Goal: Task Accomplishment & Management: Use online tool/utility

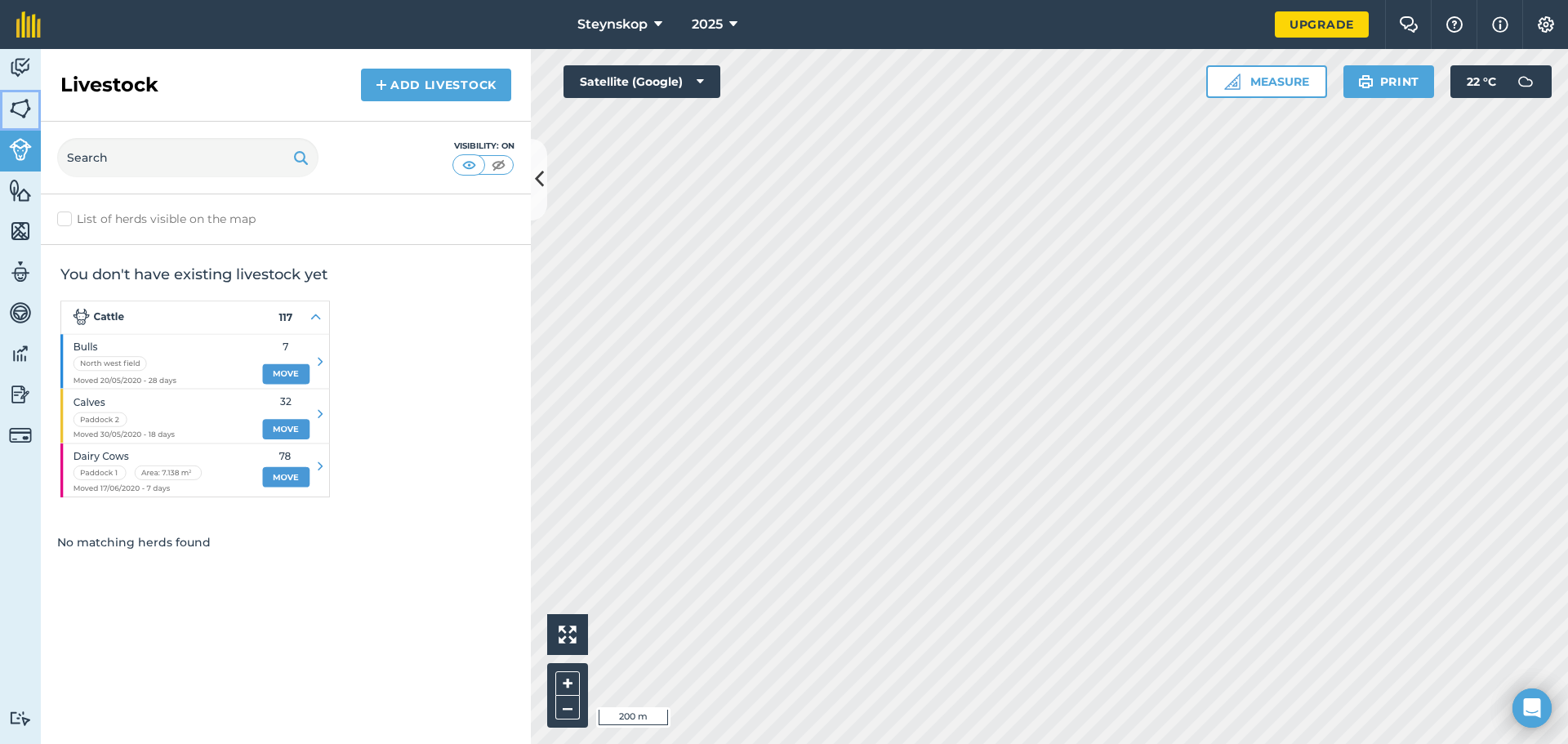
click at [18, 104] on img at bounding box center [20, 108] width 23 height 25
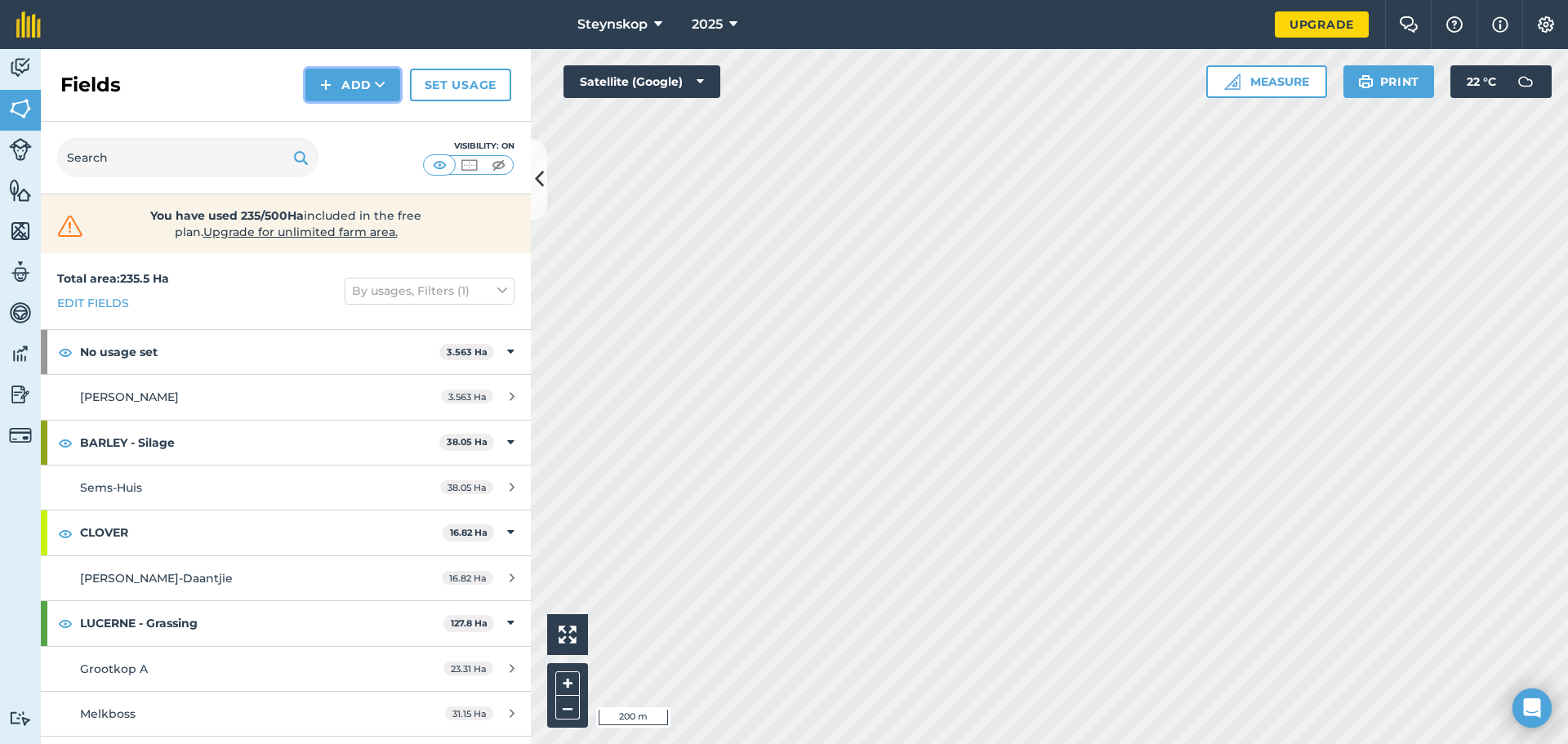
click at [343, 90] on button "Add" at bounding box center [352, 84] width 94 height 33
click at [350, 82] on button "Add" at bounding box center [352, 84] width 94 height 33
click at [361, 124] on link "Draw" at bounding box center [352, 122] width 90 height 36
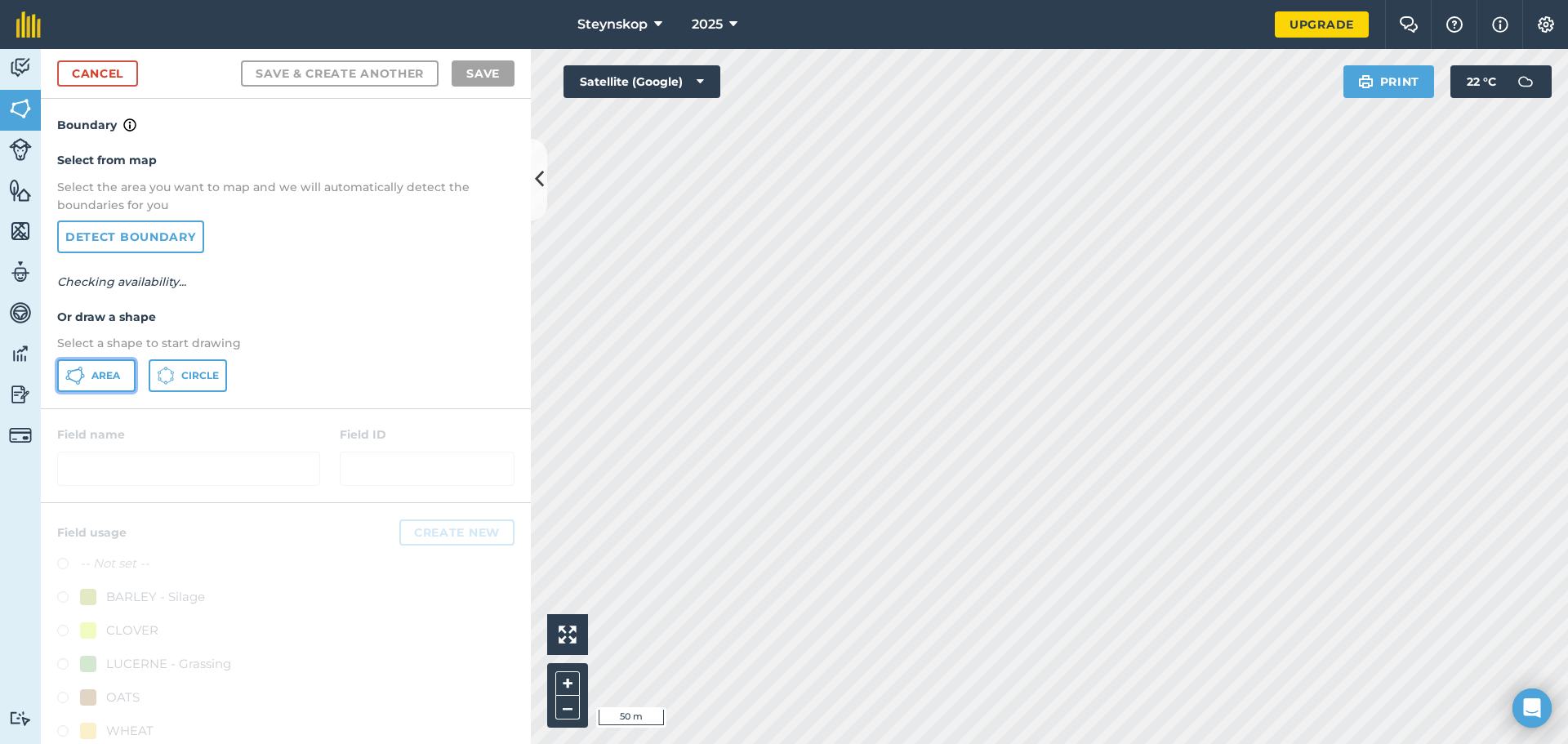
click at [107, 376] on span "Area" at bounding box center [105, 375] width 29 height 13
click at [996, 0] on html "Steynskop 2025 Upgrade Farm Chat Help Info Settings Map printing is not availab…" at bounding box center [784, 372] width 1568 height 744
click at [974, 26] on div "Steynskop 2025 Upgrade Farm Chat Help Info Settings Map printing is not availab…" at bounding box center [784, 372] width 1568 height 744
click at [813, 37] on div "Steynskop 2025 Upgrade Farm Chat Help Info Settings Map printing is not availab…" at bounding box center [784, 372] width 1568 height 744
click at [740, 0] on html "Steynskop 2025 Upgrade Farm Chat Help Info Settings Map printing is not availab…" at bounding box center [784, 372] width 1568 height 744
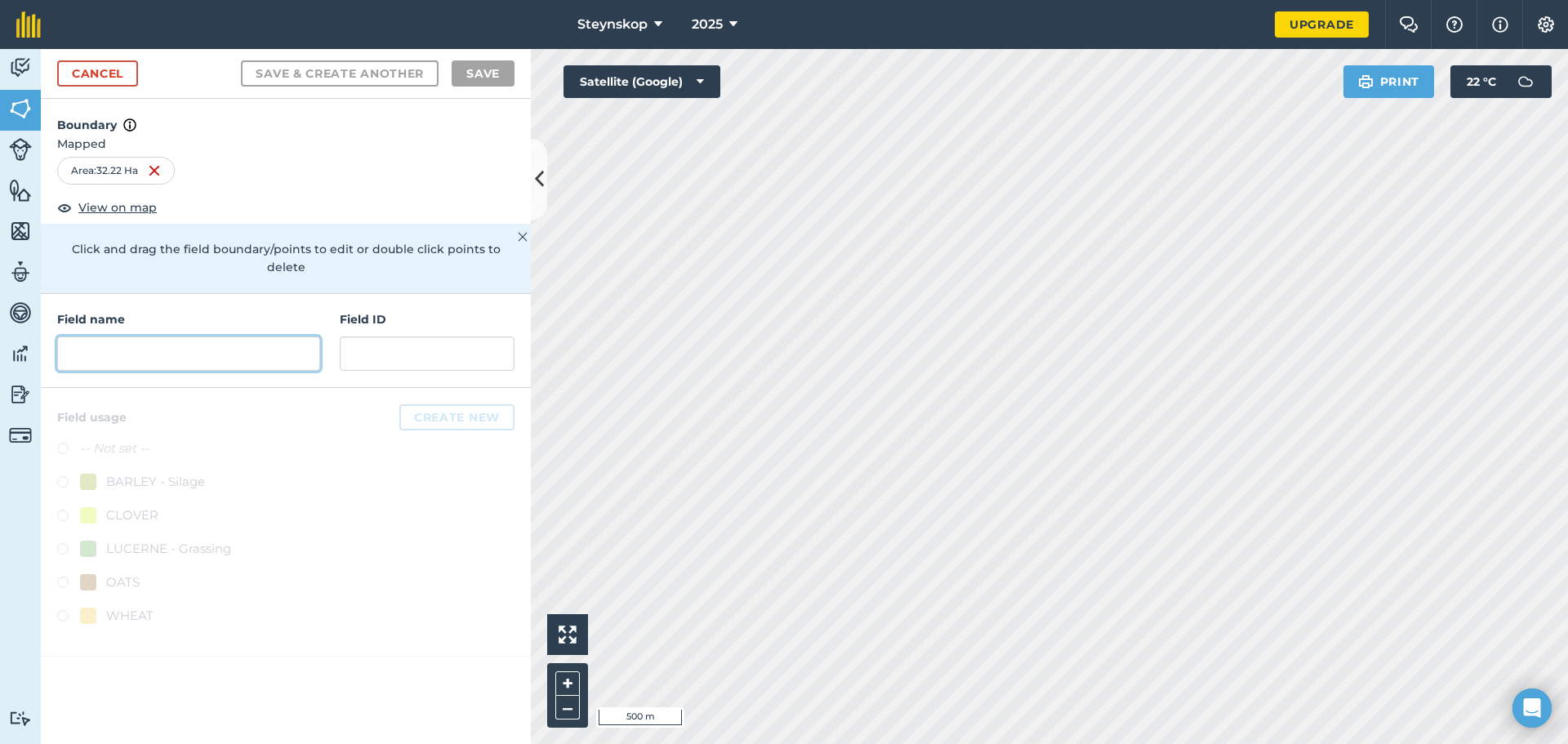
click at [122, 344] on input "text" at bounding box center [189, 353] width 263 height 35
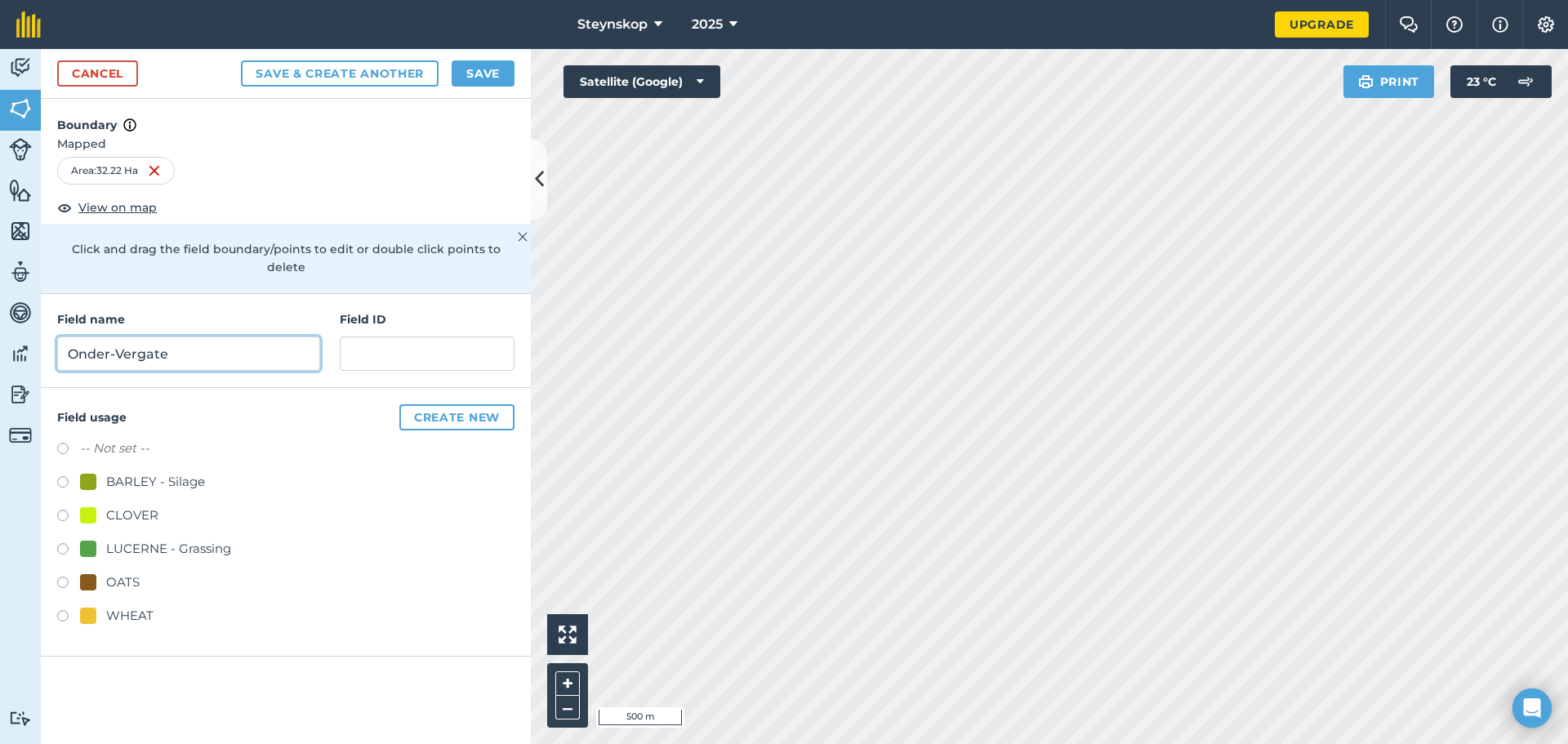
type input "Onder-Vergate"
click at [492, 406] on button "Create new" at bounding box center [457, 417] width 115 height 26
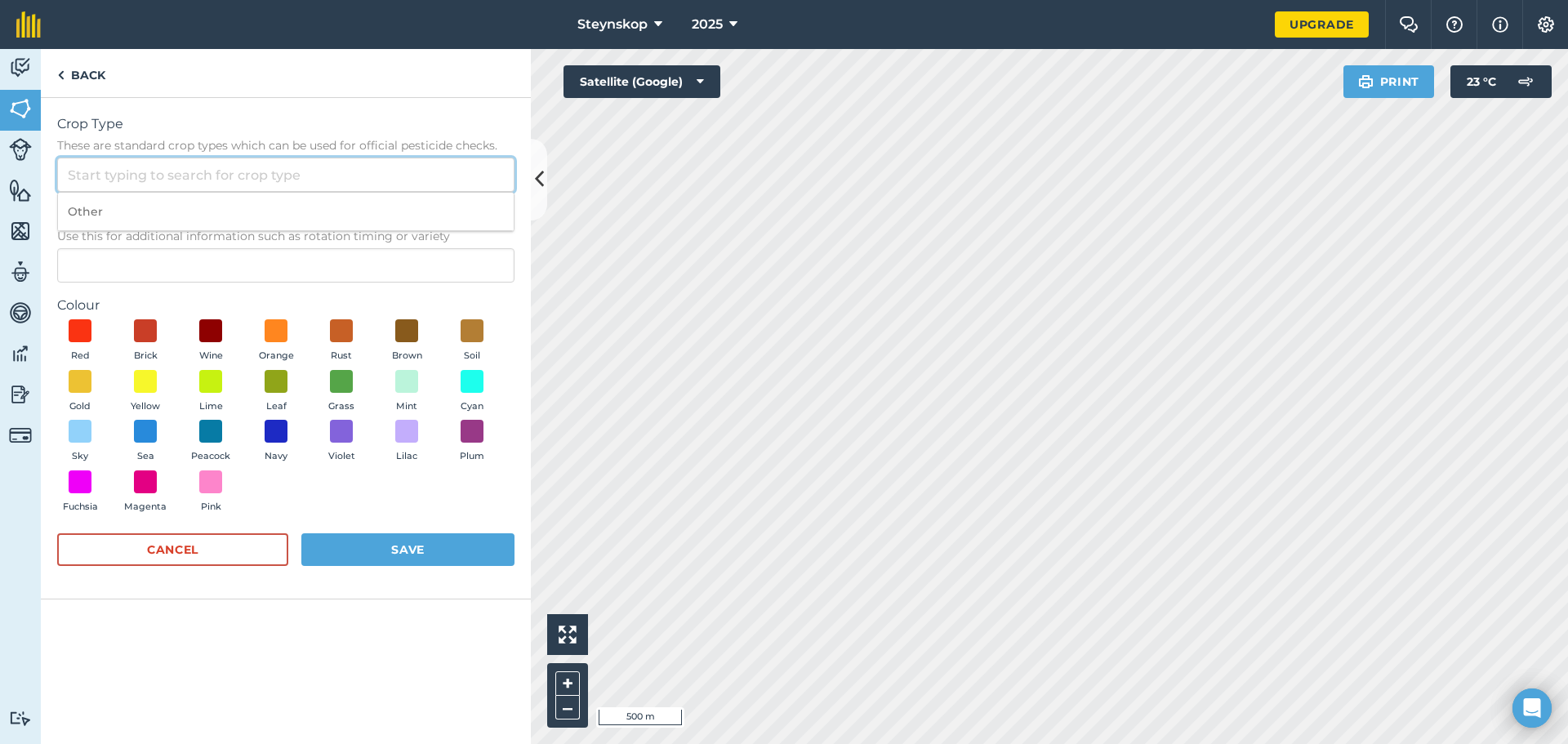
click at [153, 182] on input "Crop Type These are standard crop types which can be used for official pesticid…" at bounding box center [286, 175] width 457 height 35
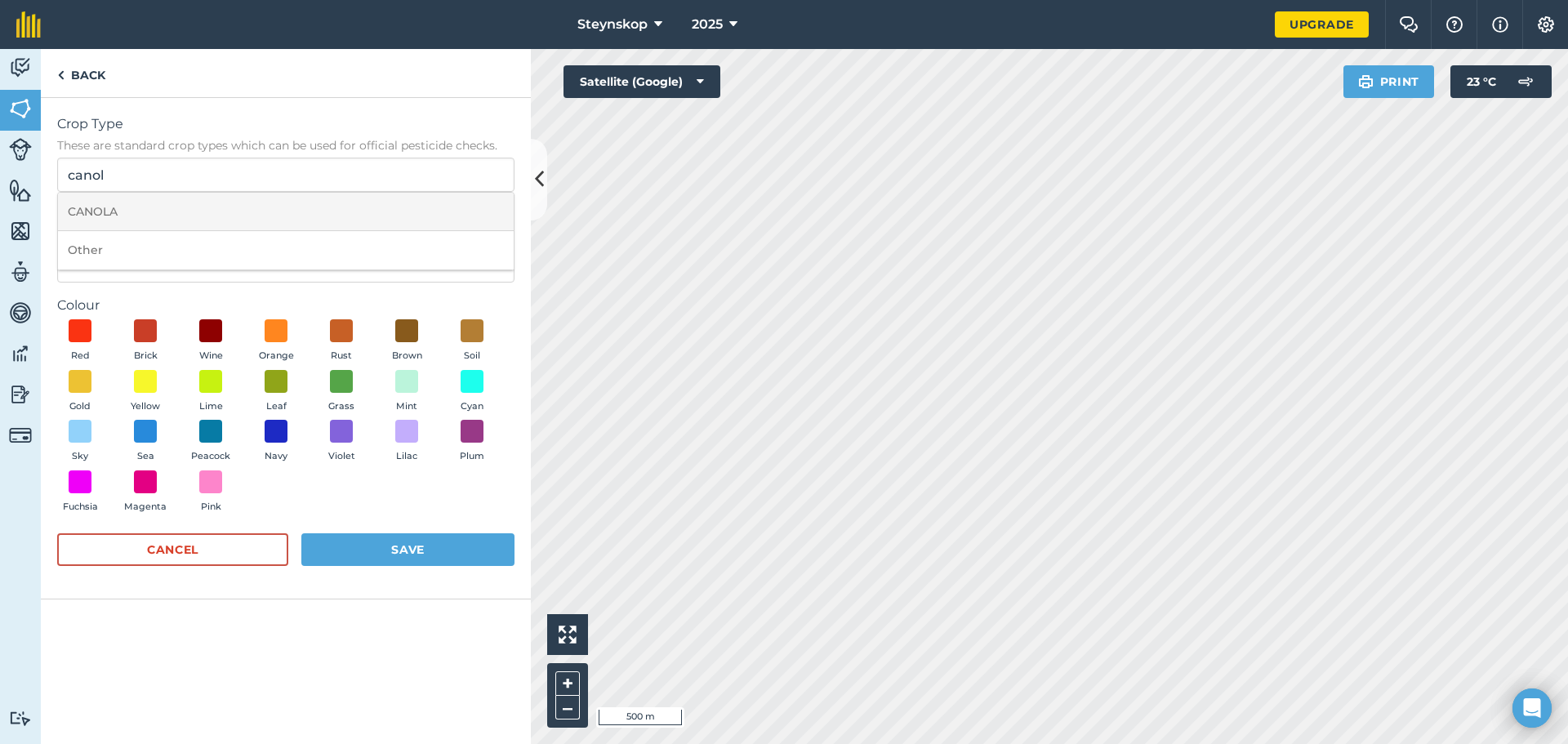
click at [101, 204] on li "CANOLA" at bounding box center [285, 211] width 456 height 39
type input "CANOLA"
click at [146, 380] on span at bounding box center [146, 381] width 26 height 26
click at [445, 555] on button "Save" at bounding box center [408, 549] width 213 height 33
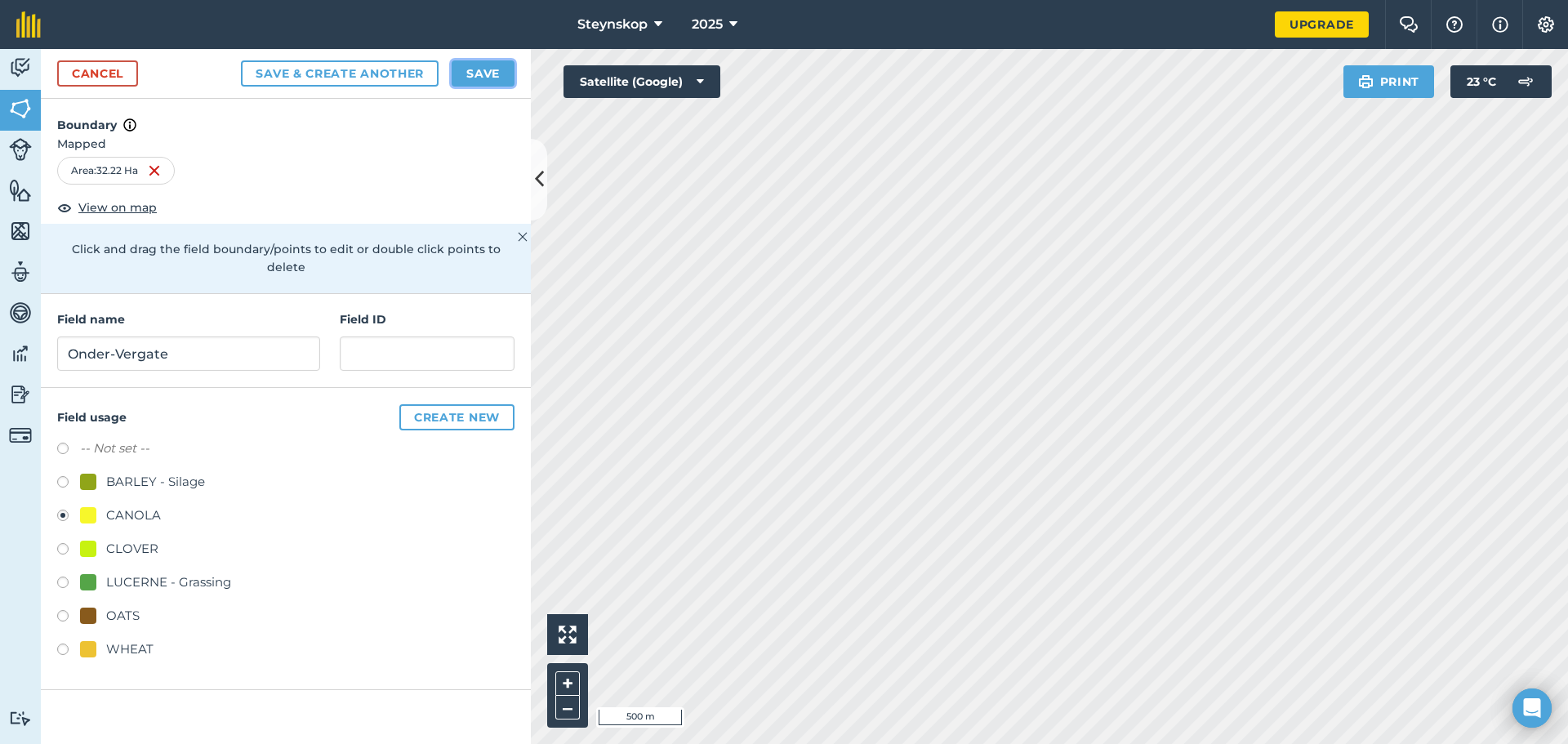
click at [473, 67] on button "Save" at bounding box center [482, 73] width 63 height 26
